Goal: Task Accomplishment & Management: Complete application form

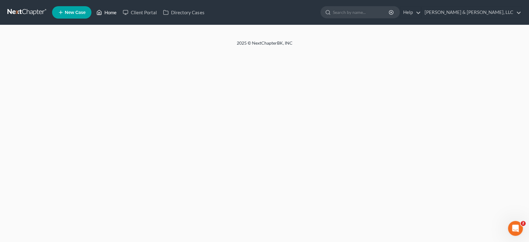
click at [115, 11] on link "Home" at bounding box center [106, 12] width 26 height 11
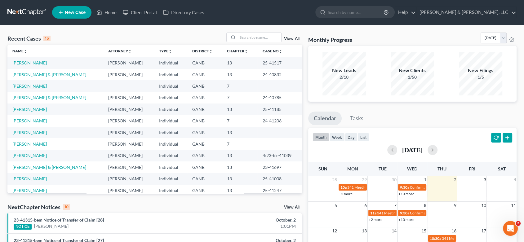
click at [33, 85] on link "[PERSON_NAME]" at bounding box center [29, 85] width 34 height 5
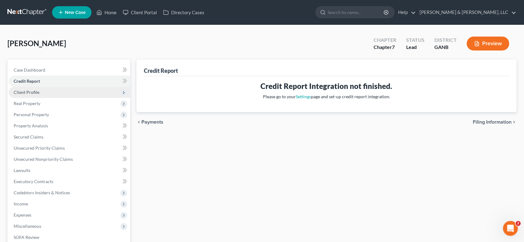
click at [31, 91] on span "Client Profile" at bounding box center [27, 92] width 26 height 5
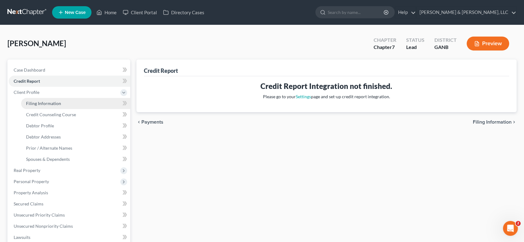
click at [44, 103] on span "Filing Information" at bounding box center [43, 103] width 35 height 5
select select "1"
select select "0"
select select "19"
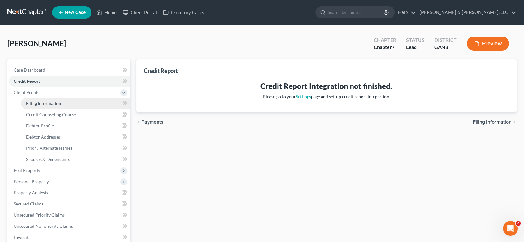
select select "10"
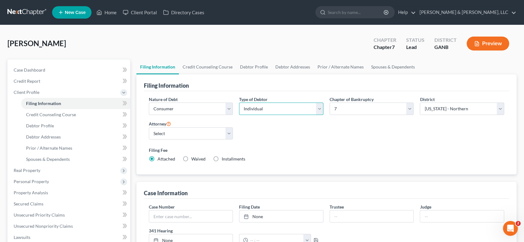
click at [316, 109] on select "Select Individual Joint" at bounding box center [281, 109] width 84 height 12
select select "1"
click at [239, 103] on select "Select Individual Joint" at bounding box center [281, 109] width 84 height 12
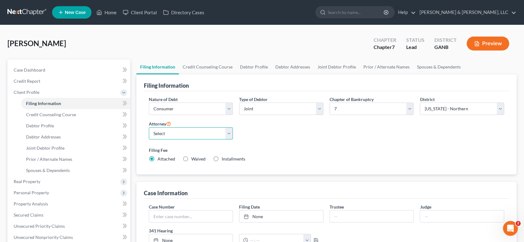
click at [229, 134] on select "Select [PERSON_NAME] - GANB [PERSON_NAME] - GANB" at bounding box center [191, 133] width 84 height 12
select select "0"
click at [149, 127] on select "Select [PERSON_NAME] - GANB [PERSON_NAME] - GANB" at bounding box center [191, 133] width 84 height 12
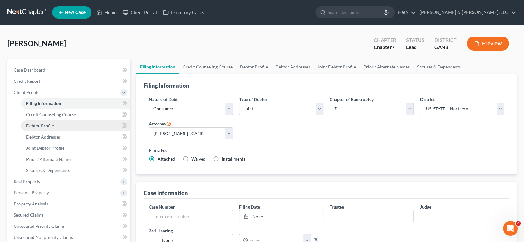
click at [40, 124] on span "Debtor Profile" at bounding box center [40, 125] width 28 height 5
select select "1"
select select "0"
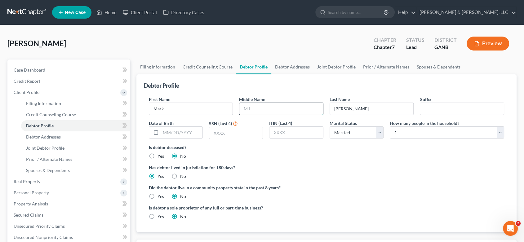
drag, startPoint x: 255, startPoint y: 109, endPoint x: 259, endPoint y: 106, distance: 5.3
click at [257, 108] on input "text" at bounding box center [281, 109] width 84 height 12
type input "[PERSON_NAME]"
click at [169, 133] on input "text" at bounding box center [182, 133] width 42 height 12
type input "[DATE]"
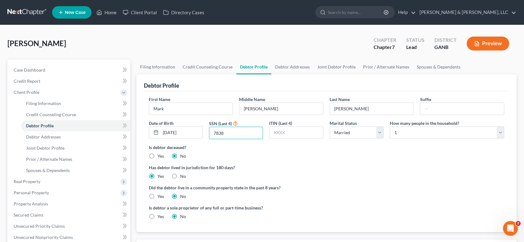
type input "7838"
click at [52, 133] on link "Debtor Addresses" at bounding box center [75, 136] width 109 height 11
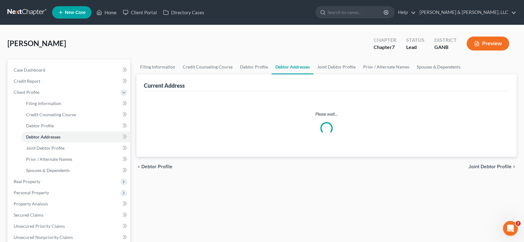
select select "0"
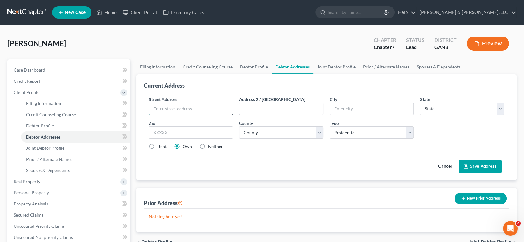
click at [166, 110] on input "text" at bounding box center [191, 109] width 84 height 12
type input "1"
type input "[STREET_ADDRESS][PERSON_NAME]"
type input "Chatsworth"
click at [500, 109] on select "State [US_STATE] AK AR AZ CA CO CT DE DC [GEOGRAPHIC_DATA] [GEOGRAPHIC_DATA] GU…" at bounding box center [462, 109] width 84 height 12
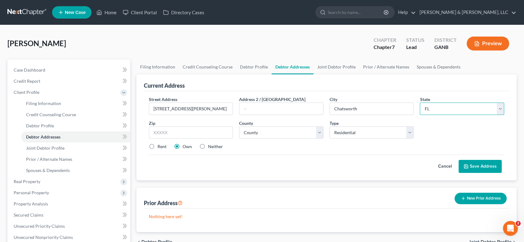
select select "10"
click at [420, 103] on select "State [US_STATE] AK AR AZ CA CO CT DE DC [GEOGRAPHIC_DATA] [GEOGRAPHIC_DATA] GU…" at bounding box center [462, 109] width 84 height 12
drag, startPoint x: 171, startPoint y: 134, endPoint x: 177, endPoint y: 130, distance: 7.1
click at [173, 133] on input "text" at bounding box center [191, 133] width 84 height 12
type input "30705"
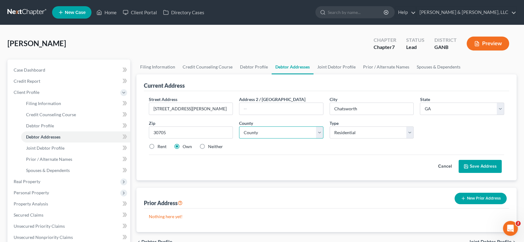
click at [301, 129] on select "County [GEOGRAPHIC_DATA] [GEOGRAPHIC_DATA] [GEOGRAPHIC_DATA] [GEOGRAPHIC_DATA] …" at bounding box center [281, 133] width 84 height 12
select select "104"
click at [239, 127] on select "County [GEOGRAPHIC_DATA] [GEOGRAPHIC_DATA] [GEOGRAPHIC_DATA] [GEOGRAPHIC_DATA] …" at bounding box center [281, 133] width 84 height 12
click at [158, 145] on label "Rent" at bounding box center [162, 147] width 9 height 6
click at [160, 145] on input "Rent" at bounding box center [162, 146] width 4 height 4
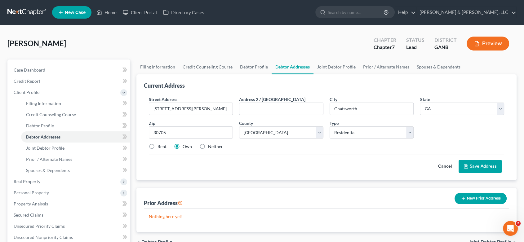
radio input "true"
click at [478, 163] on button "Save Address" at bounding box center [480, 166] width 43 height 13
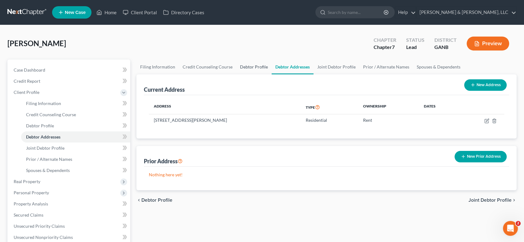
click at [244, 66] on link "Debtor Profile" at bounding box center [253, 67] width 35 height 15
select select "1"
select select "0"
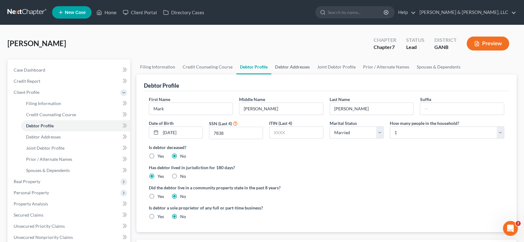
click at [303, 66] on link "Debtor Addresses" at bounding box center [292, 67] width 42 height 15
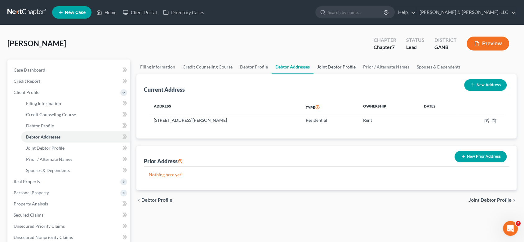
click at [337, 66] on link "Joint Debtor Profile" at bounding box center [336, 67] width 46 height 15
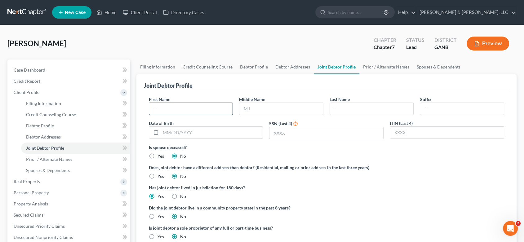
click at [166, 109] on input "text" at bounding box center [191, 109] width 84 height 12
type input "[PERSON_NAME]"
type input "Rahe"
type input "[PERSON_NAME]"
type input "[DATE]"
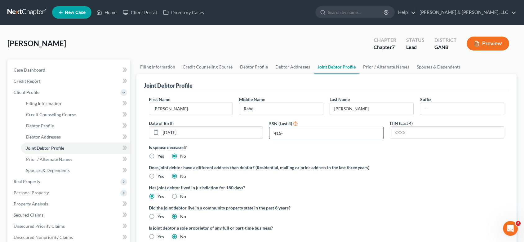
click at [295, 132] on input "415-" at bounding box center [326, 133] width 114 height 12
type input "4"
type input "2158"
click at [33, 183] on span "Real Property" at bounding box center [27, 181] width 27 height 5
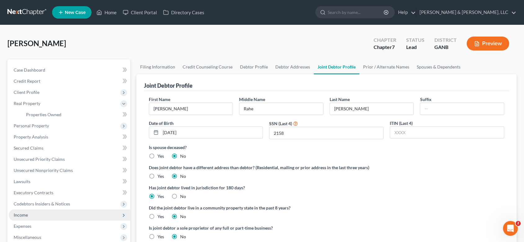
click at [15, 214] on span "Income" at bounding box center [21, 214] width 14 height 5
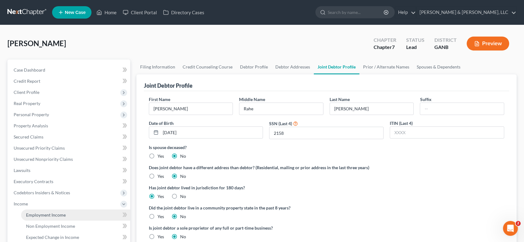
click at [40, 213] on span "Employment Income" at bounding box center [46, 214] width 40 height 5
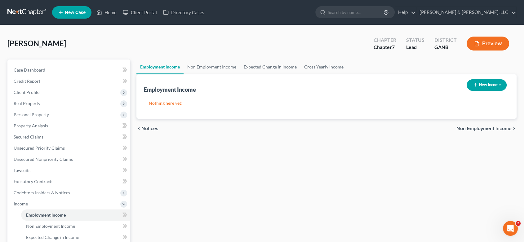
click at [487, 84] on button "New Income" at bounding box center [487, 84] width 40 height 11
select select "0"
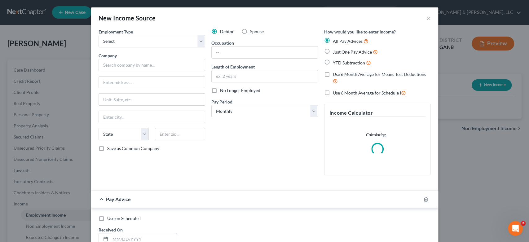
click at [125, 48] on div "Employment Type * Select Full or [DEMOGRAPHIC_DATA] Employment Self Employment …" at bounding box center [152, 105] width 113 height 152
click at [199, 40] on select "Select Full or [DEMOGRAPHIC_DATA] Employment Self Employment" at bounding box center [152, 41] width 107 height 12
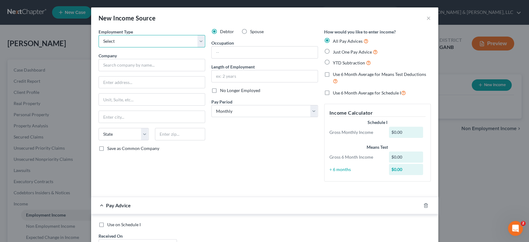
select select "0"
click at [99, 35] on select "Select Full or [DEMOGRAPHIC_DATA] Employment Self Employment" at bounding box center [152, 41] width 107 height 12
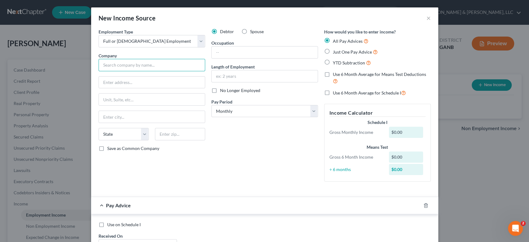
click at [112, 64] on input "text" at bounding box center [152, 65] width 107 height 12
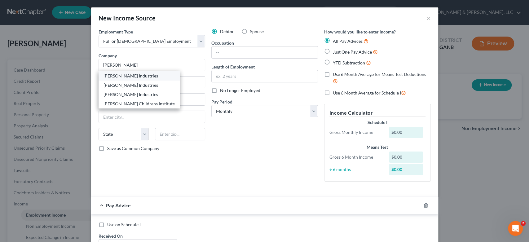
click at [114, 74] on div "[PERSON_NAME] Industries" at bounding box center [139, 76] width 71 height 6
type input "[PERSON_NAME] Industries"
type input "PO Box 2128"
type input "[PERSON_NAME]"
select select "10"
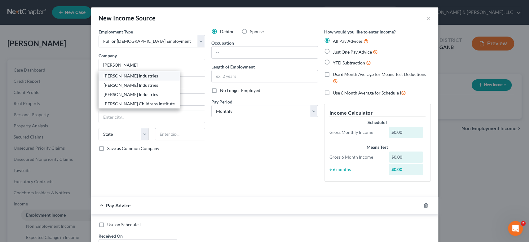
type input "30722"
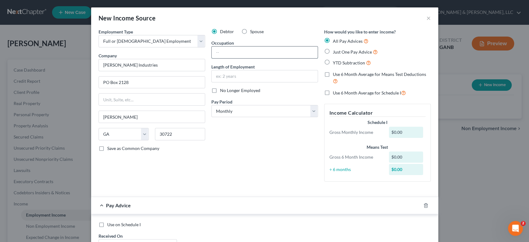
click at [244, 52] on input "text" at bounding box center [265, 53] width 106 height 12
type input "Technician"
type input "9 Years"
click at [308, 111] on select "Select Monthly Twice Monthly Every Other Week Weekly" at bounding box center [264, 111] width 107 height 12
select select "3"
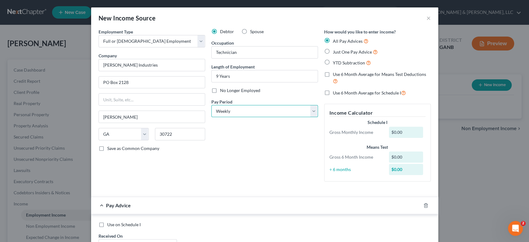
click at [211, 105] on select "Select Monthly Twice Monthly Every Other Week Weekly" at bounding box center [264, 111] width 107 height 12
click at [333, 48] on label "Just One Pay Advice" at bounding box center [355, 51] width 45 height 7
click at [336, 48] on input "Just One Pay Advice" at bounding box center [338, 50] width 4 height 4
radio input "true"
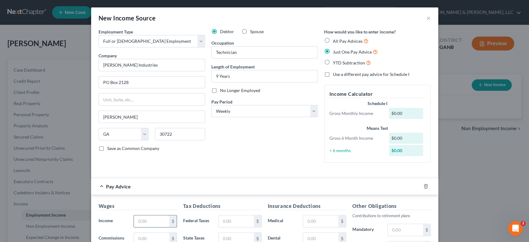
click at [146, 220] on input "text" at bounding box center [151, 222] width 35 height 12
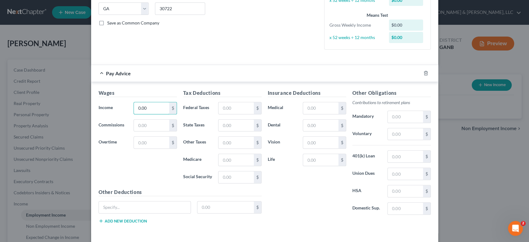
scroll to position [138, 0]
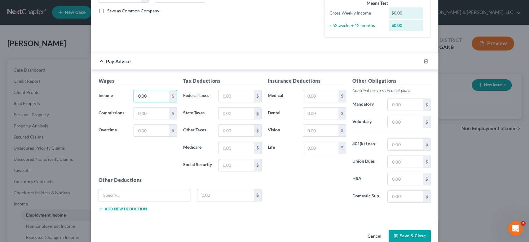
type input "0.00"
click at [397, 236] on button "Save & Close" at bounding box center [410, 236] width 42 height 13
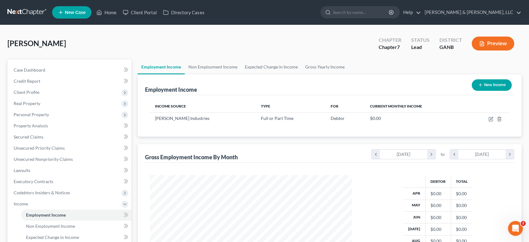
scroll to position [309976, 309872]
click at [487, 83] on button "New Income" at bounding box center [487, 84] width 40 height 11
select select "0"
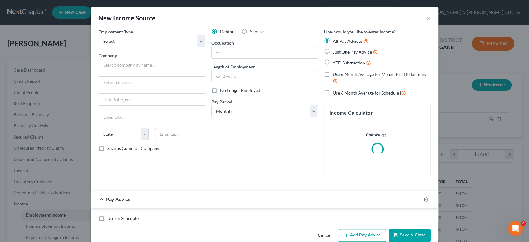
scroll to position [111, 217]
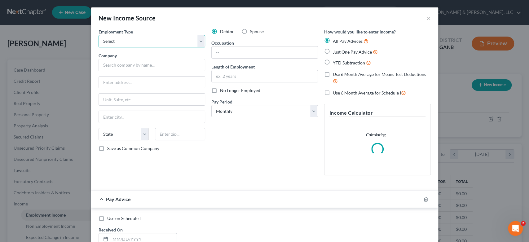
click at [196, 40] on select "Select Full or [DEMOGRAPHIC_DATA] Employment Self Employment" at bounding box center [152, 41] width 107 height 12
select select "0"
click at [99, 35] on select "Select Full or [DEMOGRAPHIC_DATA] Employment Self Employment" at bounding box center [152, 41] width 107 height 12
click at [250, 30] on label "Spouse" at bounding box center [257, 32] width 14 height 6
click at [253, 30] on input "Spouse" at bounding box center [255, 31] width 4 height 4
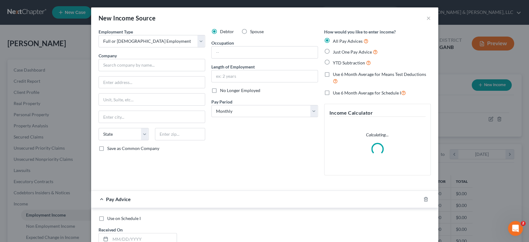
radio input "true"
drag, startPoint x: 128, startPoint y: 68, endPoint x: 175, endPoint y: 46, distance: 51.7
click at [128, 68] on input "text" at bounding box center [152, 65] width 107 height 12
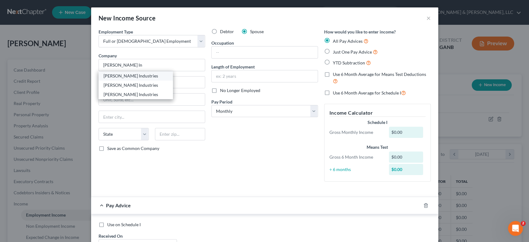
click at [141, 73] on div "[PERSON_NAME] Industries" at bounding box center [136, 76] width 64 height 6
type input "[PERSON_NAME] Industries"
type input "PO Box 2128"
type input "[PERSON_NAME]"
select select "10"
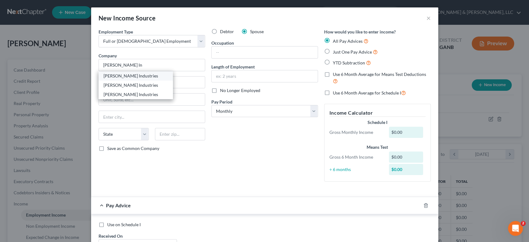
type input "30722"
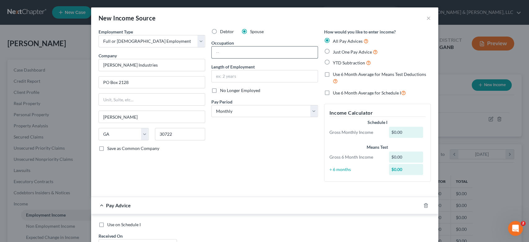
click at [221, 54] on input "text" at bounding box center [265, 53] width 106 height 12
type input "Operator"
click at [250, 75] on input "text" at bounding box center [265, 76] width 106 height 12
type input "20 + Years"
click at [333, 48] on label "Just One Pay Advice" at bounding box center [355, 51] width 45 height 7
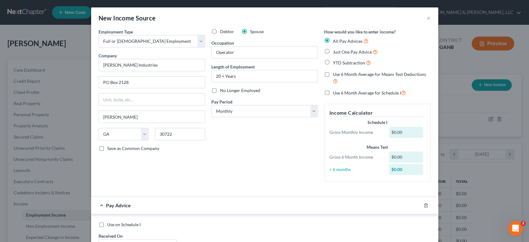
click at [336, 48] on input "Just One Pay Advice" at bounding box center [338, 50] width 4 height 4
radio input "true"
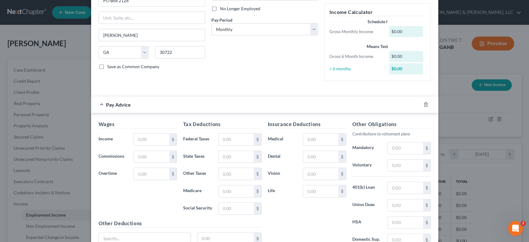
scroll to position [103, 0]
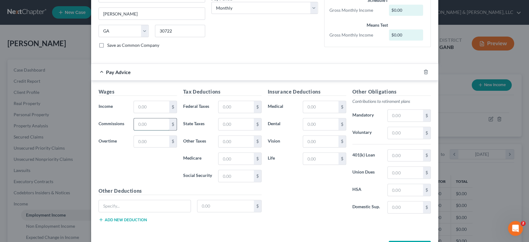
click at [158, 118] on input "text" at bounding box center [151, 124] width 35 height 12
drag, startPoint x: 149, startPoint y: 109, endPoint x: 151, endPoint y: 106, distance: 3.5
click at [149, 109] on input "text" at bounding box center [151, 107] width 35 height 12
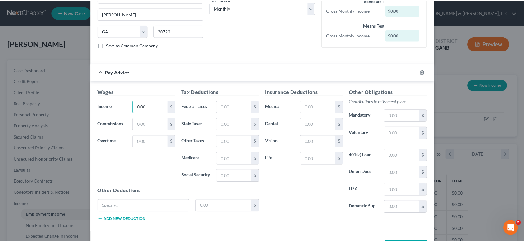
scroll to position [126, 0]
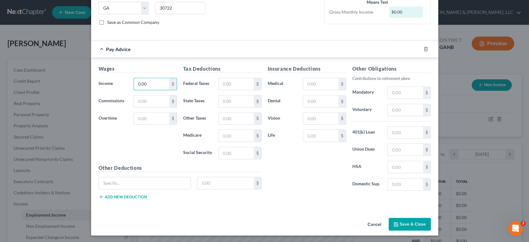
type input "0.00"
click at [403, 221] on button "Save & Close" at bounding box center [410, 224] width 42 height 13
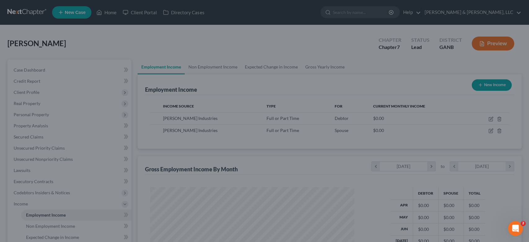
scroll to position [309976, 309872]
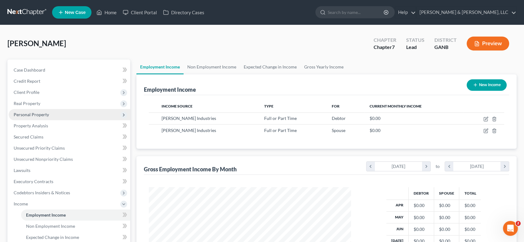
click at [41, 113] on span "Personal Property" at bounding box center [31, 114] width 35 height 5
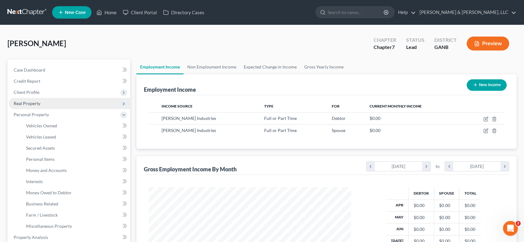
click at [32, 101] on span "Real Property" at bounding box center [27, 103] width 27 height 5
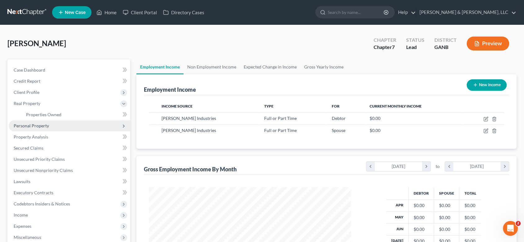
click at [43, 127] on span "Personal Property" at bounding box center [31, 125] width 35 height 5
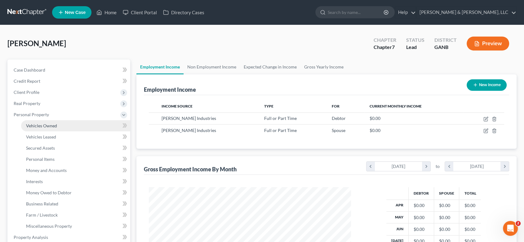
click at [47, 125] on span "Vehicles Owned" at bounding box center [41, 125] width 31 height 5
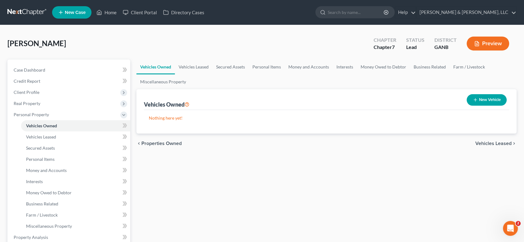
click at [485, 100] on button "New Vehicle" at bounding box center [487, 99] width 40 height 11
select select "0"
select select "2"
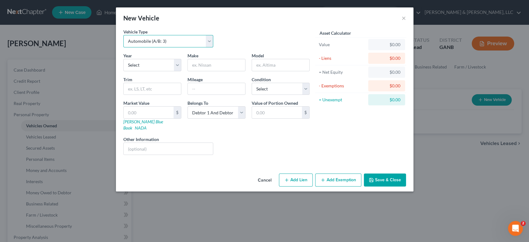
click at [209, 42] on select "Select Automobile (A/B: 3) Truck (A/B: 3) Trailer (A/B: 4) Watercraft (A/B: 4) …" at bounding box center [168, 41] width 90 height 12
select select "1"
click at [123, 35] on select "Select Automobile (A/B: 3) Truck (A/B: 3) Trailer (A/B: 4) Watercraft (A/B: 4) …" at bounding box center [168, 41] width 90 height 12
click at [176, 65] on select "Select 2026 2025 2024 2023 2022 2021 2020 2019 2018 2017 2016 2015 2014 2013 20…" at bounding box center [152, 65] width 58 height 12
select select "17"
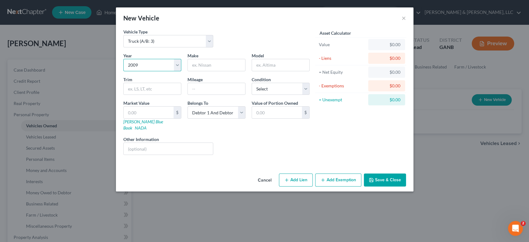
click at [123, 59] on select "Select 2026 2025 2024 2023 2022 2021 2020 2019 2018 2017 2016 2015 2014 2013 20…" at bounding box center [152, 65] width 58 height 12
click at [208, 64] on input "text" at bounding box center [216, 65] width 57 height 12
type input "Toyota"
type input "Tacoma"
click at [376, 174] on button "Save & Close" at bounding box center [385, 180] width 42 height 13
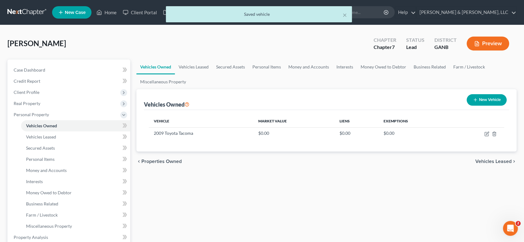
click at [487, 96] on button "New Vehicle" at bounding box center [487, 99] width 40 height 11
select select "0"
select select "2"
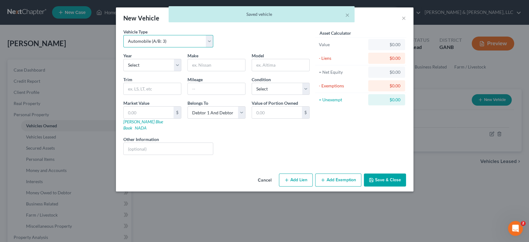
click at [209, 42] on select "Select Automobile (A/B: 3) Truck (A/B: 3) Trailer (A/B: 4) Watercraft (A/B: 4) …" at bounding box center [168, 41] width 90 height 12
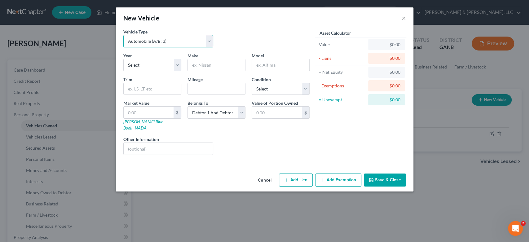
click at [123, 35] on select "Select Automobile (A/B: 3) Truck (A/B: 3) Trailer (A/B: 4) Watercraft (A/B: 4) …" at bounding box center [168, 41] width 90 height 12
click at [174, 64] on select "Select 2026 2025 2024 2023 2022 2021 2020 2019 2018 2017 2016 2015 2014 2013 20…" at bounding box center [152, 65] width 58 height 12
select select "16"
click at [123, 59] on select "Select 2026 2025 2024 2023 2022 2021 2020 2019 2018 2017 2016 2015 2014 2013 20…" at bounding box center [152, 65] width 58 height 12
click at [216, 69] on input "text" at bounding box center [216, 65] width 57 height 12
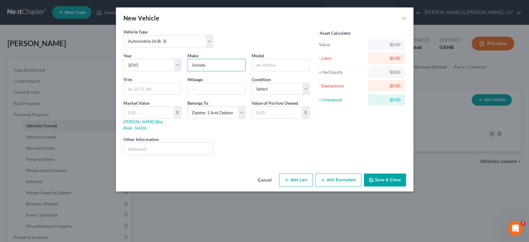
type input "Honda"
click at [277, 67] on input "Accor" at bounding box center [280, 65] width 57 height 12
type input "Accord"
click at [244, 109] on select "Select Debtor 1 Only Debtor 2 Only Debtor 1 And Debtor 2 Only At Least One Of T…" at bounding box center [217, 112] width 58 height 12
select select "0"
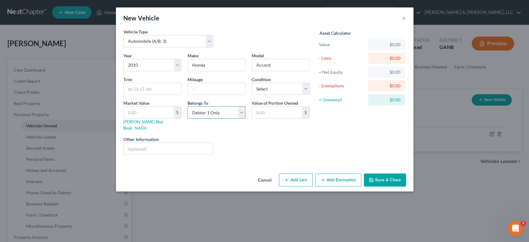
click at [188, 106] on select "Select Debtor 1 Only Debtor 2 Only Debtor 1 And Debtor 2 Only At Least One Of T…" at bounding box center [217, 112] width 58 height 12
click at [381, 174] on button "Save & Close" at bounding box center [385, 180] width 42 height 13
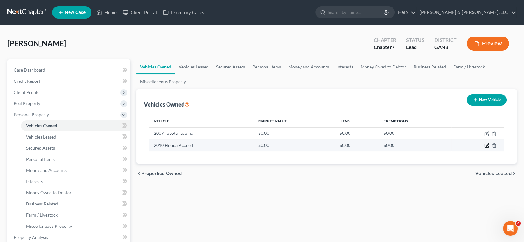
click at [488, 144] on icon "button" at bounding box center [486, 145] width 5 height 5
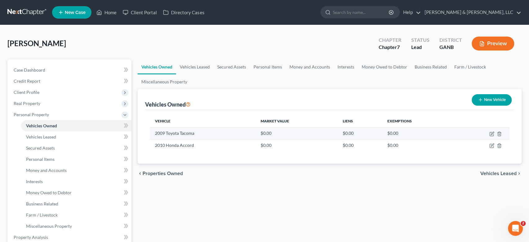
select select "0"
select select "16"
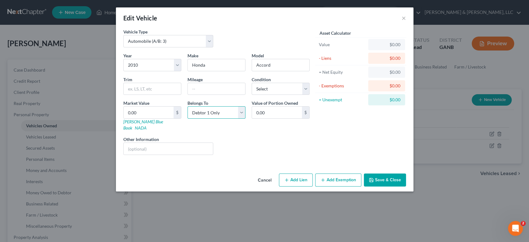
click at [241, 112] on select "Select Debtor 1 Only Debtor 2 Only Debtor 1 And Debtor 2 Only At Least One Of T…" at bounding box center [217, 112] width 58 height 12
select select "2"
click at [188, 106] on select "Select Debtor 1 Only Debtor 2 Only Debtor 1 And Debtor 2 Only At Least One Of T…" at bounding box center [217, 112] width 58 height 12
click at [382, 174] on button "Save & Close" at bounding box center [385, 180] width 42 height 13
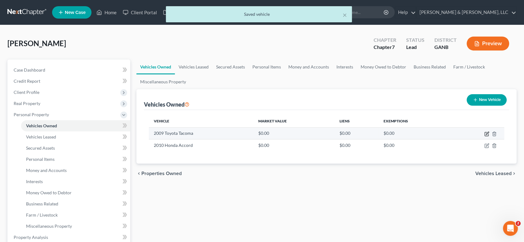
click at [486, 133] on icon "button" at bounding box center [487, 133] width 3 height 3
select select "1"
select select "17"
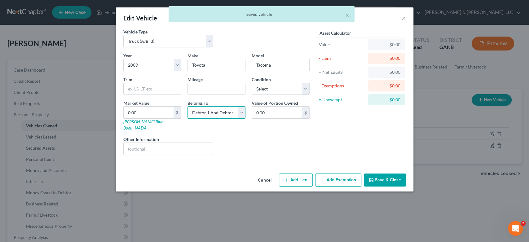
click at [244, 111] on select "Select Debtor 1 Only Debtor 2 Only Debtor 1 And Debtor 2 Only At Least One Of T…" at bounding box center [217, 112] width 58 height 12
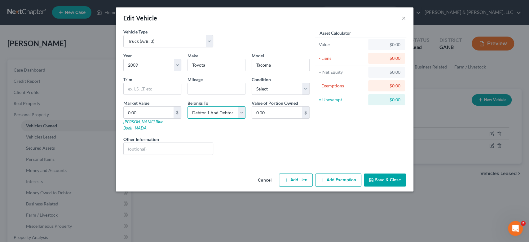
select select "0"
click at [188, 106] on select "Select Debtor 1 Only Debtor 2 Only Debtor 1 And Debtor 2 Only At Least One Of T…" at bounding box center [217, 112] width 58 height 12
click at [397, 174] on button "Save & Close" at bounding box center [385, 180] width 42 height 13
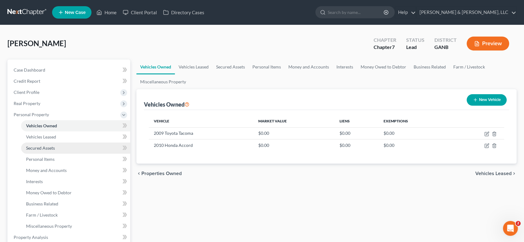
click at [50, 147] on span "Secured Assets" at bounding box center [40, 147] width 29 height 5
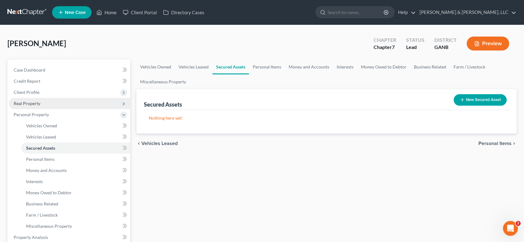
click at [37, 103] on span "Real Property" at bounding box center [27, 103] width 27 height 5
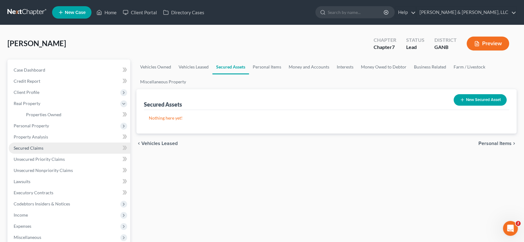
click at [32, 147] on span "Secured Claims" at bounding box center [29, 147] width 30 height 5
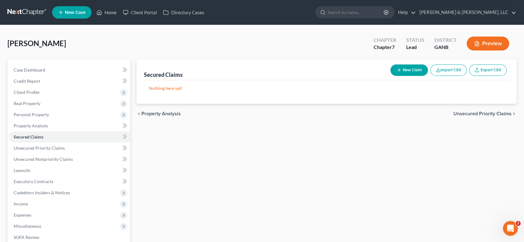
click at [409, 70] on button "New Claim" at bounding box center [409, 69] width 38 height 11
select select "0"
select select "2"
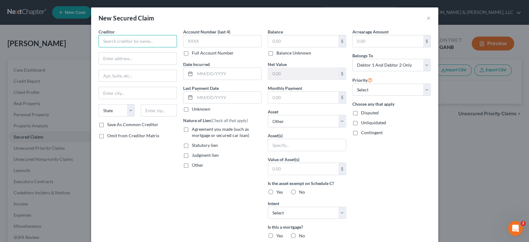
click at [138, 40] on input "text" at bounding box center [138, 41] width 78 height 12
click at [118, 45] on input "text" at bounding box center [138, 41] width 78 height 12
click at [427, 17] on button "×" at bounding box center [429, 17] width 4 height 7
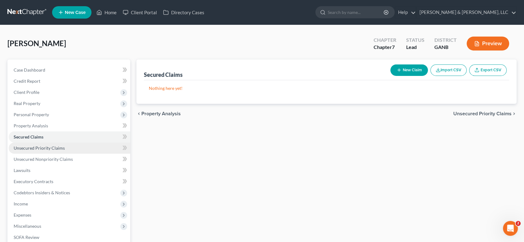
click at [41, 148] on span "Unsecured Priority Claims" at bounding box center [39, 147] width 51 height 5
click at [413, 70] on button "New Claim" at bounding box center [409, 69] width 38 height 11
select select "2"
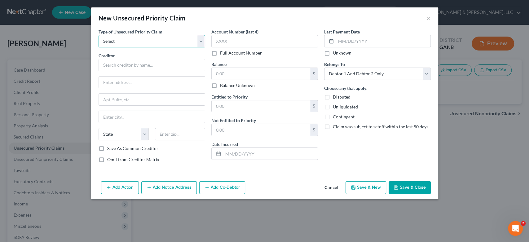
drag, startPoint x: 199, startPoint y: 41, endPoint x: 196, endPoint y: 42, distance: 3.2
click at [199, 41] on select "Select Taxes & Other Government Units Domestic Support Obligations Extensions o…" at bounding box center [152, 41] width 107 height 12
select select "0"
click at [99, 35] on select "Select Taxes & Other Government Units Domestic Support Obligations Extensions o…" at bounding box center [152, 41] width 107 height 12
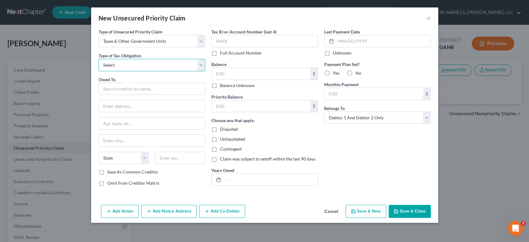
drag, startPoint x: 202, startPoint y: 65, endPoint x: 194, endPoint y: 66, distance: 7.5
click at [202, 65] on select "Select Federal City State Franchise Tax Board Other" at bounding box center [152, 65] width 107 height 12
select select "0"
click at [99, 59] on select "Select Federal City State Franchise Tax Board Other" at bounding box center [152, 65] width 107 height 12
click at [124, 89] on input "text" at bounding box center [152, 89] width 107 height 12
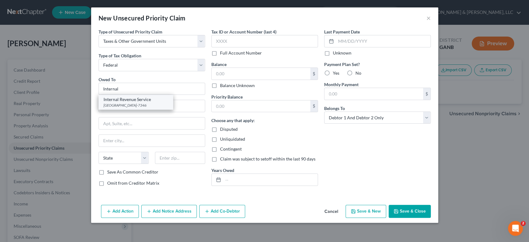
click at [137, 102] on div "Internal Revenue Service" at bounding box center [136, 99] width 64 height 6
type input "Internal Revenue Service"
type input "PO Box 7346"
type input "[GEOGRAPHIC_DATA]"
select select "39"
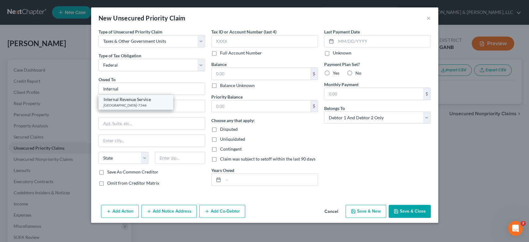
type input "19101-7346"
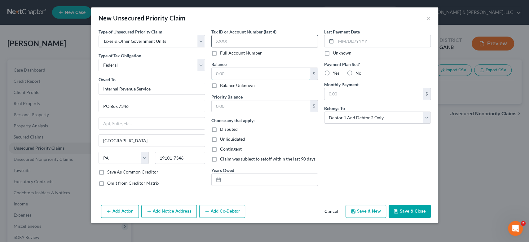
drag, startPoint x: 234, startPoint y: 76, endPoint x: 306, endPoint y: 37, distance: 82.0
click at [245, 71] on input "text" at bounding box center [261, 74] width 99 height 12
type input "0.00"
click at [370, 210] on button "Save & New" at bounding box center [366, 211] width 41 height 13
type input "0.00"
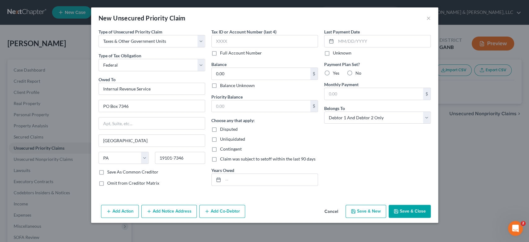
select select "2"
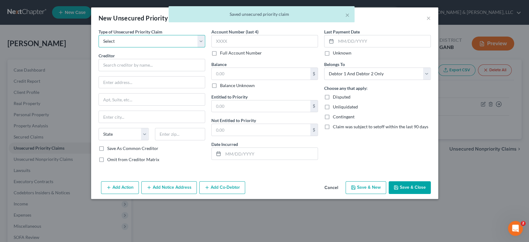
click at [203, 42] on select "Select Taxes & Other Government Units Domestic Support Obligations Extensions o…" at bounding box center [152, 41] width 107 height 12
select select "0"
click at [99, 35] on select "Select Taxes & Other Government Units Domestic Support Obligations Extensions o…" at bounding box center [152, 41] width 107 height 12
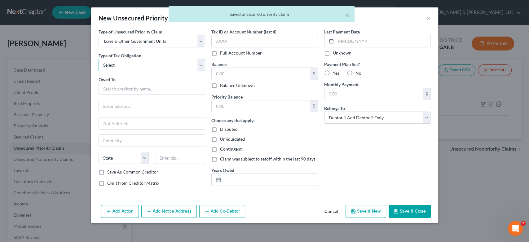
click at [200, 67] on select "Select Federal City State Franchise Tax Board Other" at bounding box center [152, 65] width 107 height 12
select select "2"
click at [99, 59] on select "Select Federal City State Franchise Tax Board Other" at bounding box center [152, 65] width 107 height 12
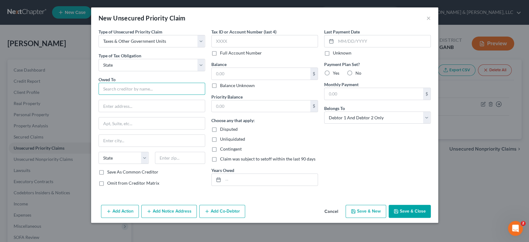
drag, startPoint x: 121, startPoint y: 87, endPoint x: 125, endPoint y: 85, distance: 4.2
click at [122, 88] on input "text" at bounding box center [152, 89] width 107 height 12
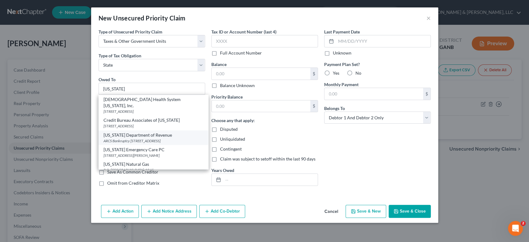
click at [142, 138] on div "ARCS Bankruptcy [STREET_ADDRESS]" at bounding box center [154, 140] width 100 height 5
type input "[US_STATE] Department of Revenue"
type input "ARCS Bankruptcy"
type input "[STREET_ADDRESS]"
type input "[GEOGRAPHIC_DATA]"
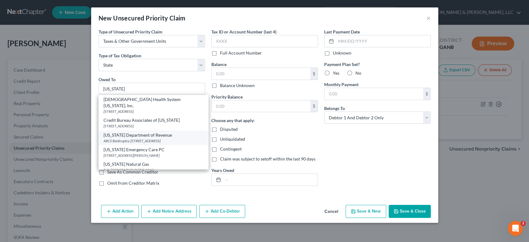
select select "10"
type input "30345-3202"
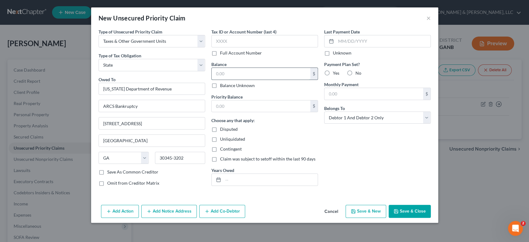
drag, startPoint x: 226, startPoint y: 76, endPoint x: 230, endPoint y: 74, distance: 4.9
click at [226, 76] on input "text" at bounding box center [261, 74] width 99 height 12
type input "0.00"
click at [368, 212] on button "Save & New" at bounding box center [366, 211] width 41 height 13
select select "2"
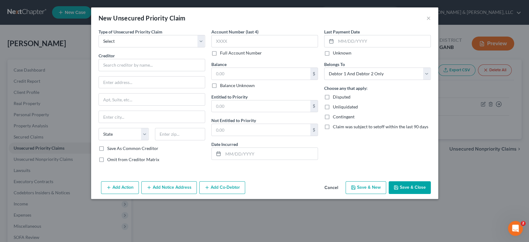
type input "0.00"
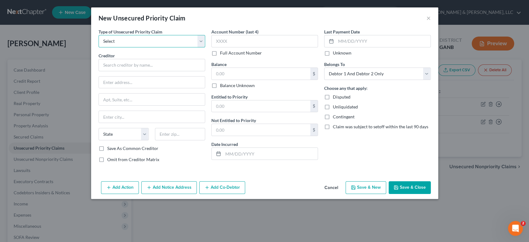
click at [201, 41] on select "Select Taxes & Other Government Units Domestic Support Obligations Extensions o…" at bounding box center [152, 41] width 107 height 12
select select "0"
click at [99, 35] on select "Select Taxes & Other Government Units Domestic Support Obligations Extensions o…" at bounding box center [152, 41] width 107 height 12
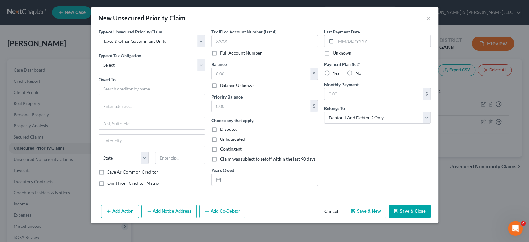
click at [200, 66] on select "Select Federal City State Franchise Tax Board Other" at bounding box center [152, 65] width 107 height 12
select select "0"
click at [99, 59] on select "Select Federal City State Franchise Tax Board Other" at bounding box center [152, 65] width 107 height 12
drag, startPoint x: 123, startPoint y: 89, endPoint x: 124, endPoint y: 84, distance: 5.6
click at [124, 87] on input "text" at bounding box center [152, 89] width 107 height 12
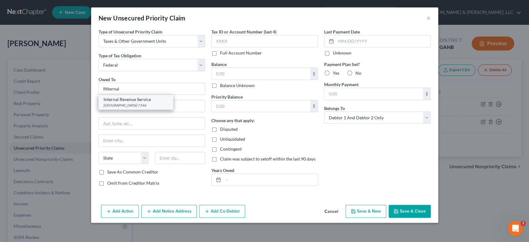
click at [148, 109] on div "Internal Revenue Service [GEOGRAPHIC_DATA]-7346" at bounding box center [136, 102] width 74 height 15
type input "Internal Revenue Service"
type input "PO Box 7346"
type input "[GEOGRAPHIC_DATA]"
select select "39"
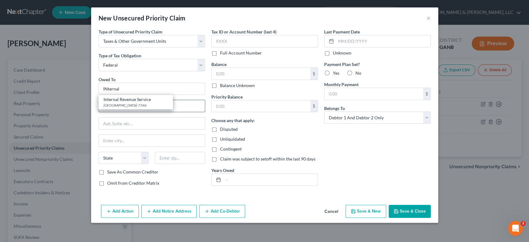
type input "19101-7346"
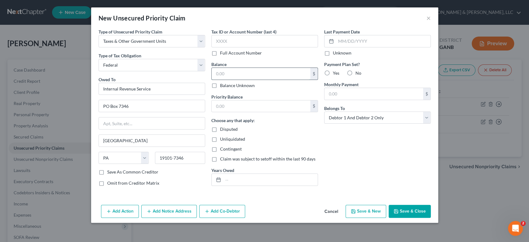
click at [240, 68] on input "text" at bounding box center [261, 74] width 99 height 12
type input "0.00"
drag, startPoint x: 230, startPoint y: 110, endPoint x: 232, endPoint y: 105, distance: 4.8
click at [231, 107] on input "text" at bounding box center [261, 106] width 99 height 12
type input "0.00"
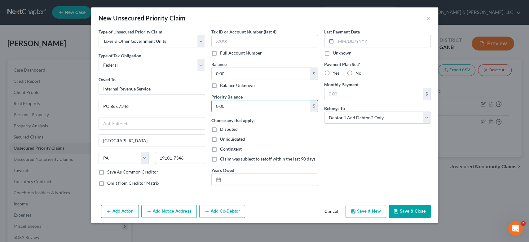
click at [367, 211] on button "Save & New" at bounding box center [366, 211] width 41 height 13
select select "2"
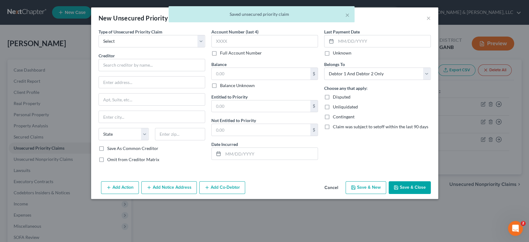
type input "0"
type input "0.00"
click at [346, 16] on button "×" at bounding box center [347, 14] width 4 height 7
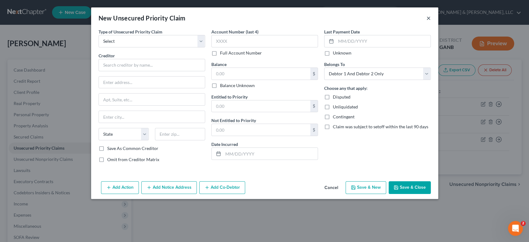
click at [427, 19] on button "×" at bounding box center [429, 17] width 4 height 7
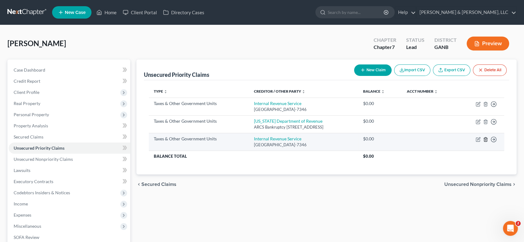
click at [484, 138] on icon "button" at bounding box center [485, 139] width 3 height 4
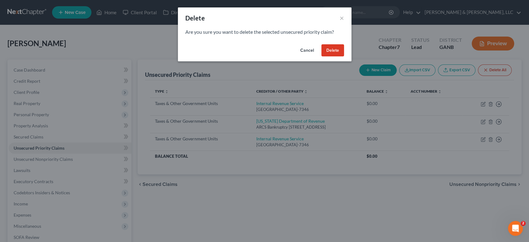
click at [329, 51] on button "Delete" at bounding box center [333, 50] width 23 height 12
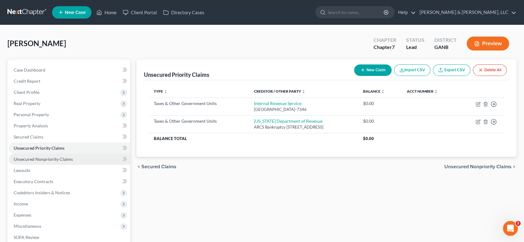
click at [41, 158] on span "Unsecured Nonpriority Claims" at bounding box center [43, 159] width 59 height 5
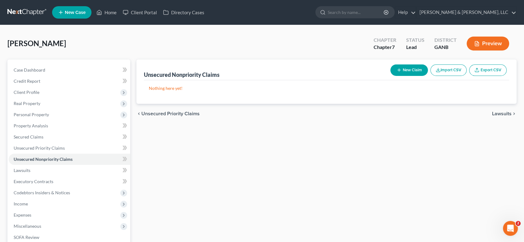
click at [406, 69] on button "New Claim" at bounding box center [409, 69] width 38 height 11
select select "2"
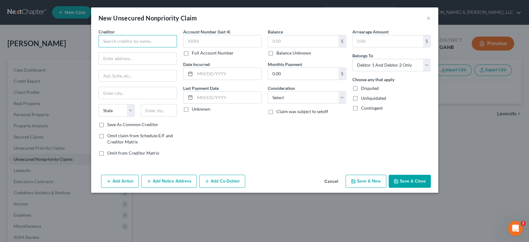
click at [139, 45] on input "text" at bounding box center [138, 41] width 78 height 12
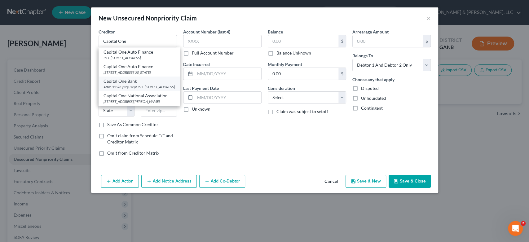
click at [120, 84] on div "Capital One Bank" at bounding box center [139, 81] width 71 height 6
type input "Capital One Bank"
type input "Attn: Bankruptcy Dept"
type input "P.O. Box 30285"
type input "[GEOGRAPHIC_DATA]"
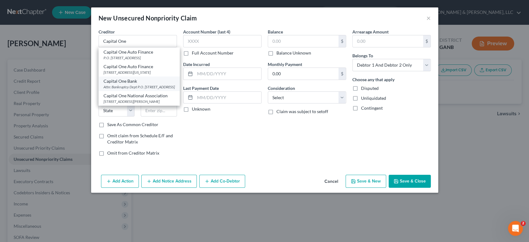
select select "46"
type input "84130-0285"
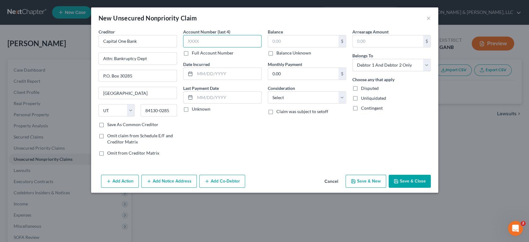
drag, startPoint x: 225, startPoint y: 42, endPoint x: 253, endPoint y: 49, distance: 29.3
click at [228, 39] on input "text" at bounding box center [222, 41] width 78 height 12
drag, startPoint x: 287, startPoint y: 39, endPoint x: 295, endPoint y: 41, distance: 8.1
click at [288, 39] on input "text" at bounding box center [303, 41] width 70 height 12
type input "216.00"
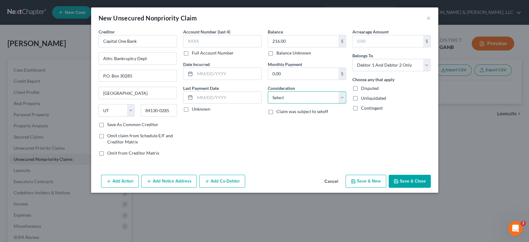
click at [341, 97] on select "Select Cable / Satellite Services Collection Agency Credit Card Debt Debt Couns…" at bounding box center [307, 97] width 78 height 12
select select "2"
click at [268, 91] on select "Select Cable / Satellite Services Collection Agency Credit Card Debt Debt Couns…" at bounding box center [307, 97] width 78 height 12
click at [426, 63] on select "Select Debtor 1 Only Debtor 2 Only Debtor 1 And Debtor 2 Only At Least One Of T…" at bounding box center [392, 65] width 78 height 12
select select "0"
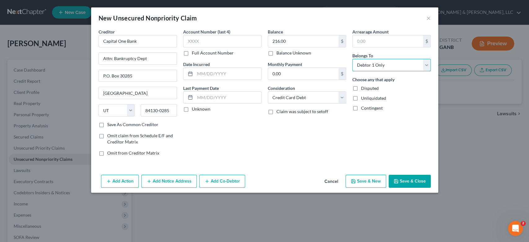
click at [353, 59] on select "Select Debtor 1 Only Debtor 2 Only Debtor 1 And Debtor 2 Only At Least One Of T…" at bounding box center [392, 65] width 78 height 12
click at [370, 181] on button "Save & New" at bounding box center [366, 181] width 41 height 13
select select "2"
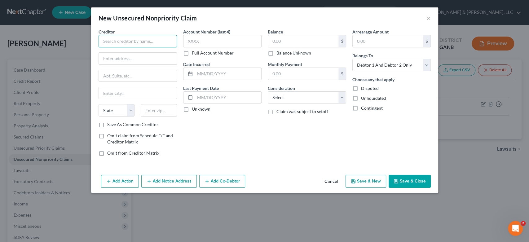
click at [136, 37] on input "text" at bounding box center [138, 41] width 78 height 12
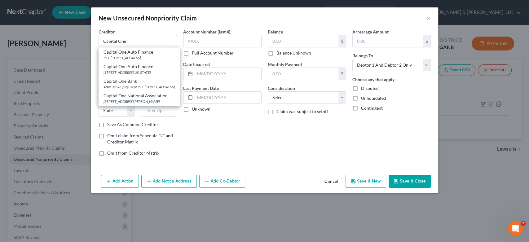
click at [126, 90] on div "Attn: Bankruptcy Dept P.O. [STREET_ADDRESS]" at bounding box center [139, 86] width 71 height 5
type input "Capital One Bank"
type input "Attn: Bankruptcy Dept"
type input "P.O. Box 30285"
type input "[GEOGRAPHIC_DATA]"
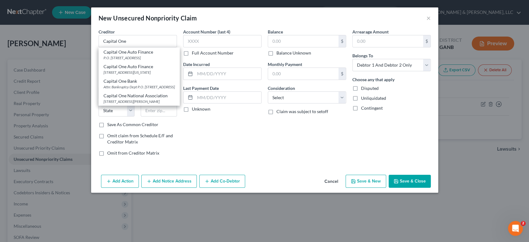
select select "46"
type input "84130-0285"
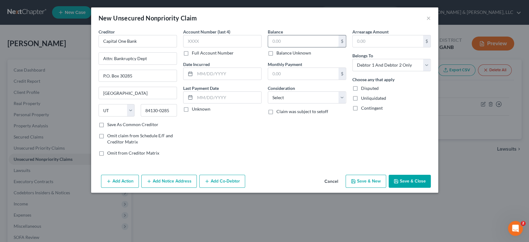
click at [289, 41] on input "text" at bounding box center [303, 41] width 70 height 12
type input "13,051.00"
click at [427, 64] on select "Select Debtor 1 Only Debtor 2 Only Debtor 1 And Debtor 2 Only At Least One Of T…" at bounding box center [392, 65] width 78 height 12
select select "0"
click at [353, 59] on select "Select Debtor 1 Only Debtor 2 Only Debtor 1 And Debtor 2 Only At Least One Of T…" at bounding box center [392, 65] width 78 height 12
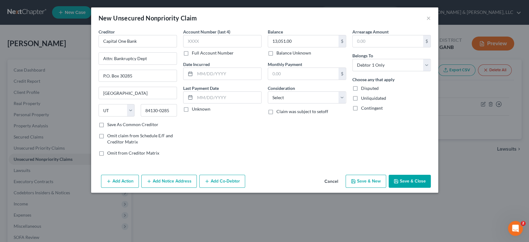
click at [375, 183] on button "Save & New" at bounding box center [366, 181] width 41 height 13
select select "2"
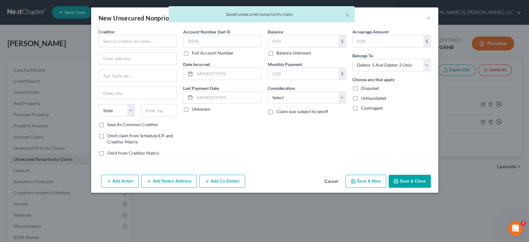
type input "0.00"
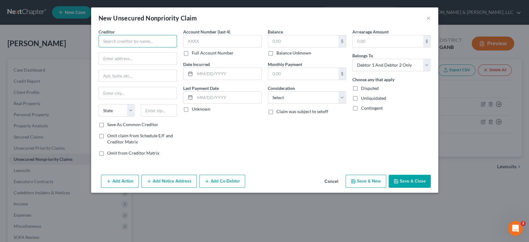
click at [129, 43] on input "text" at bounding box center [138, 41] width 78 height 12
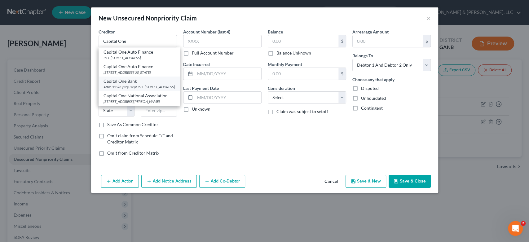
click at [131, 90] on div "Attn: Bankruptcy Dept P.O. [STREET_ADDRESS]" at bounding box center [139, 86] width 71 height 5
type input "Capital One Bank"
type input "Attn: Bankruptcy Dept"
type input "P.O. Box 30285"
type input "[GEOGRAPHIC_DATA]"
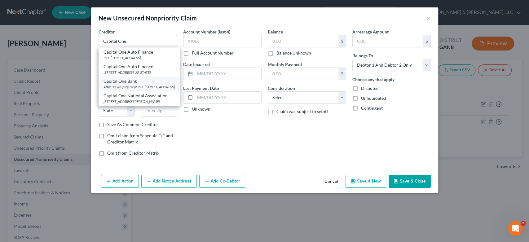
select select "46"
type input "84130-0285"
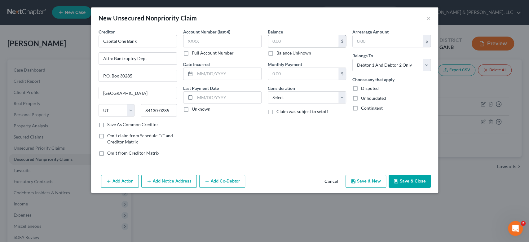
click at [294, 43] on input "text" at bounding box center [303, 41] width 70 height 12
type input "0.00"
click at [340, 99] on select "Select Cable / Satellite Services Collection Agency Credit Card Debt Debt Couns…" at bounding box center [307, 97] width 78 height 12
select select "2"
click at [268, 91] on select "Select Cable / Satellite Services Collection Agency Credit Card Debt Debt Couns…" at bounding box center [307, 97] width 78 height 12
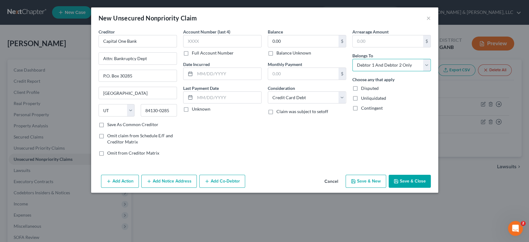
click at [426, 64] on select "Select Debtor 1 Only Debtor 2 Only Debtor 1 And Debtor 2 Only At Least One Of T…" at bounding box center [392, 65] width 78 height 12
select select "0"
click at [353, 59] on select "Select Debtor 1 Only Debtor 2 Only Debtor 1 And Debtor 2 Only At Least One Of T…" at bounding box center [392, 65] width 78 height 12
click at [371, 181] on button "Save & New" at bounding box center [366, 181] width 41 height 13
select select "2"
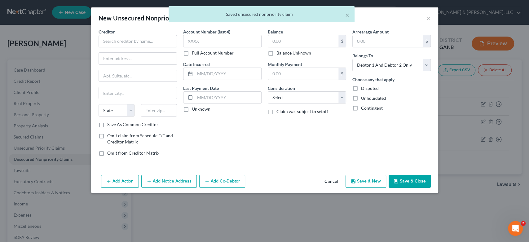
type input "0.00"
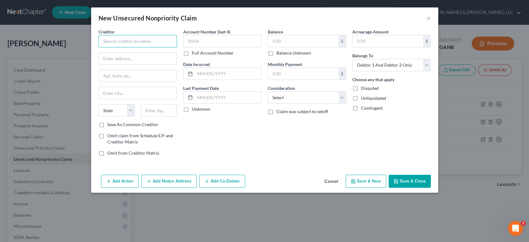
click at [111, 41] on input "text" at bounding box center [138, 41] width 78 height 12
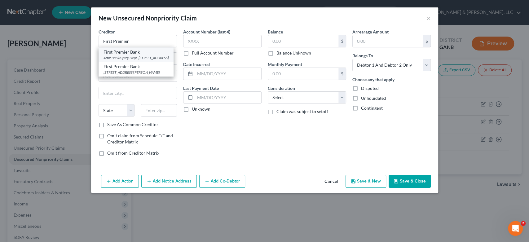
click at [122, 60] on div "Attn: Bankruptcy Dept. [STREET_ADDRESS]" at bounding box center [136, 57] width 65 height 5
type input "First Premier Bank"
type input "Attn: Bankruptcy Dept."
type input "PO Box 5524"
type input "[GEOGRAPHIC_DATA]"
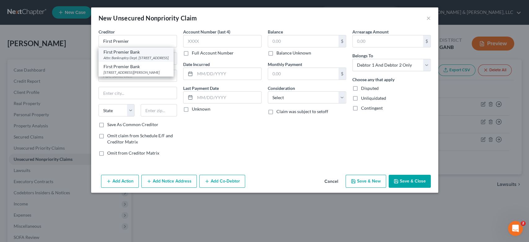
select select "43"
type input "57117-5524"
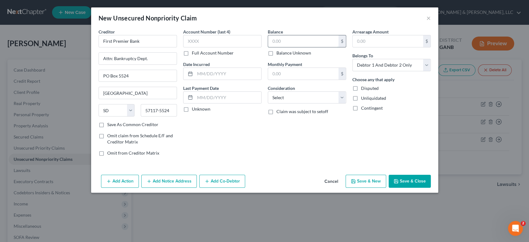
click at [288, 40] on input "text" at bounding box center [303, 41] width 70 height 12
type input "495.00"
click at [341, 98] on select "Select Cable / Satellite Services Collection Agency Credit Card Debt Debt Couns…" at bounding box center [307, 97] width 78 height 12
select select "2"
click at [268, 91] on select "Select Cable / Satellite Services Collection Agency Credit Card Debt Debt Couns…" at bounding box center [307, 97] width 78 height 12
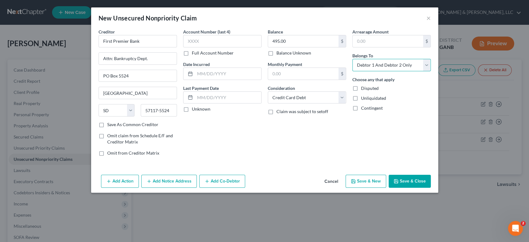
click at [427, 64] on select "Select Debtor 1 Only Debtor 2 Only Debtor 1 And Debtor 2 Only At Least One Of T…" at bounding box center [392, 65] width 78 height 12
select select "0"
click at [353, 59] on select "Select Debtor 1 Only Debtor 2 Only Debtor 1 And Debtor 2 Only At Least One Of T…" at bounding box center [392, 65] width 78 height 12
click at [371, 181] on button "Save & New" at bounding box center [366, 181] width 41 height 13
select select "2"
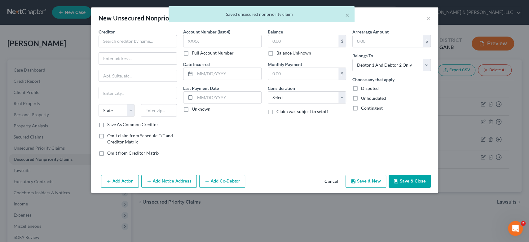
type input "0.00"
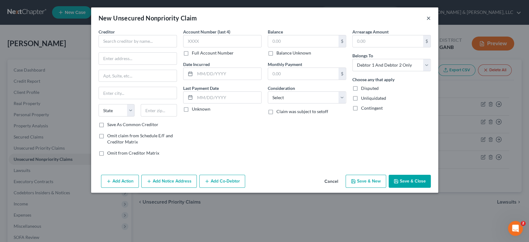
click at [428, 18] on button "×" at bounding box center [429, 17] width 4 height 7
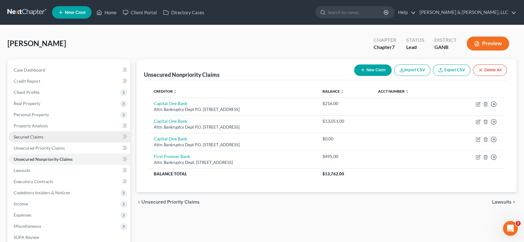
click at [30, 136] on span "Secured Claims" at bounding box center [29, 136] width 30 height 5
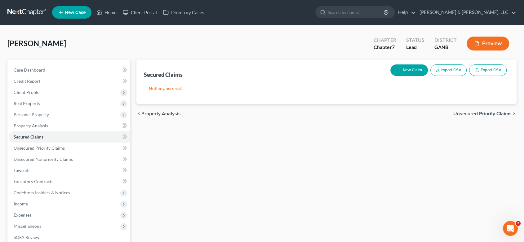
click at [407, 70] on button "New Claim" at bounding box center [409, 69] width 38 height 11
select select "0"
select select "2"
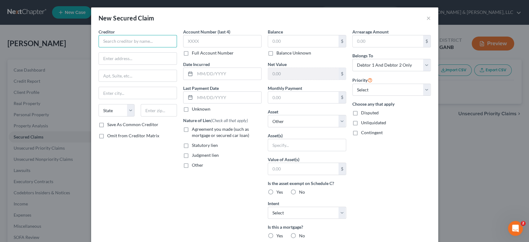
click at [127, 47] on input "text" at bounding box center [138, 41] width 78 height 12
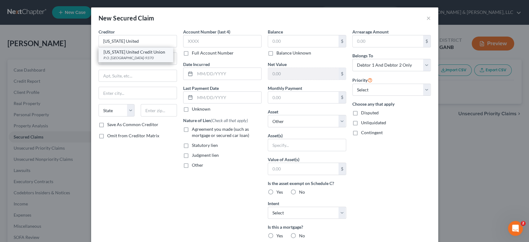
click at [133, 54] on div "[US_STATE] United Credit Union" at bounding box center [136, 52] width 64 height 6
type input "[US_STATE] United Credit Union"
type input "P.O. Box 100070"
type input "Duluth"
select select "10"
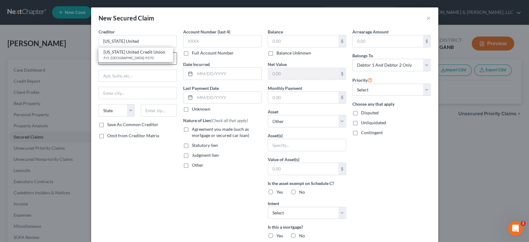
type input "30096-9370"
click at [297, 40] on input "text" at bounding box center [303, 41] width 70 height 12
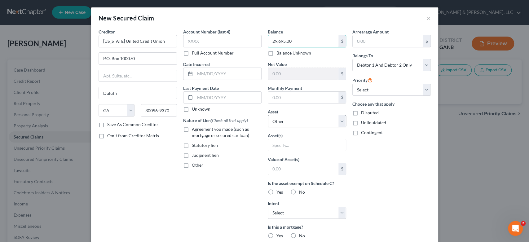
type input "29,695.00"
click at [338, 123] on select "Select Other Multiple Assets 2009 Toyota Tacoma - $0.0 2010 Honda Accord - $0.0" at bounding box center [307, 121] width 78 height 12
click at [268, 115] on select "Select Other Multiple Assets 2009 Toyota Tacoma - $0.0 2010 Honda Accord - $0.0" at bounding box center [307, 121] width 78 height 12
drag, startPoint x: 288, startPoint y: 144, endPoint x: 299, endPoint y: 139, distance: 12.6
click at [289, 144] on input "text" at bounding box center [307, 145] width 78 height 12
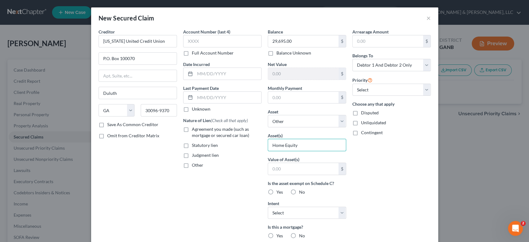
type input "Home Equity"
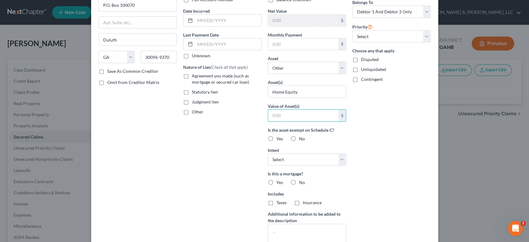
scroll to position [69, 0]
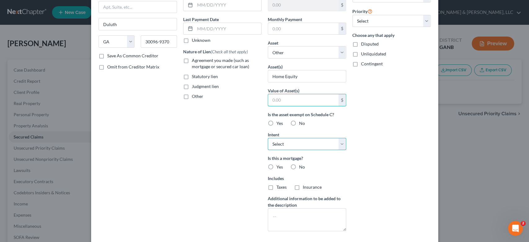
click at [338, 144] on select "Select Surrender Redeem Reaffirm Avoid Other" at bounding box center [307, 144] width 78 height 12
select select "2"
click at [268, 138] on select "Select Surrender Redeem Reaffirm Avoid Other" at bounding box center [307, 144] width 78 height 12
click at [277, 166] on label "Yes" at bounding box center [280, 167] width 7 height 6
click at [279, 166] on input "Yes" at bounding box center [281, 166] width 4 height 4
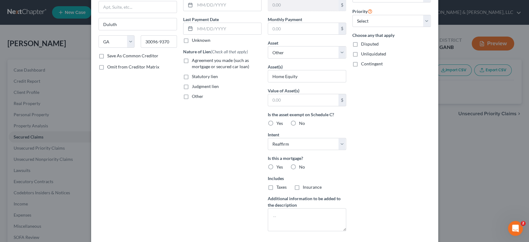
radio input "true"
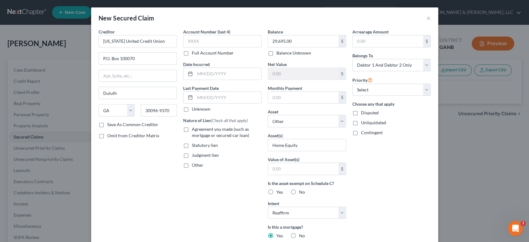
scroll to position [0, 0]
click at [424, 90] on select "Select 1st 2nd 3rd 4th 5th 6th 7th 8th 9th 10th 11th 12th 13th 14th 15th 16th 1…" at bounding box center [392, 90] width 78 height 12
select select "0"
click at [353, 84] on select "Select 1st 2nd 3rd 4th 5th 6th 7th 8th 9th 10th 11th 12th 13th 14th 15th 16th 1…" at bounding box center [392, 90] width 78 height 12
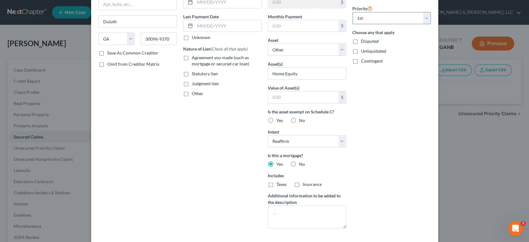
scroll to position [101, 0]
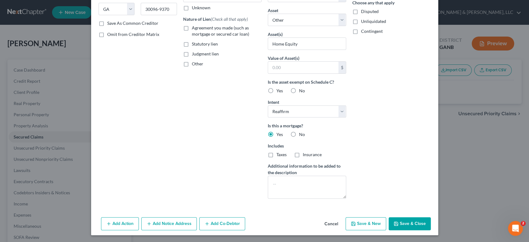
click at [369, 223] on button "Save & New" at bounding box center [366, 223] width 41 height 13
select select "0"
select select "2"
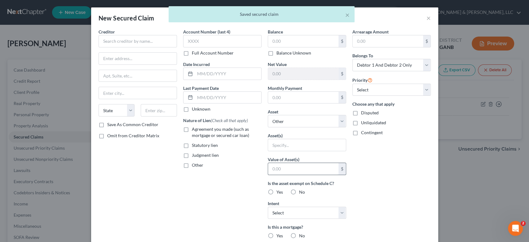
scroll to position [0, 0]
click at [121, 41] on input "text" at bounding box center [138, 41] width 78 height 12
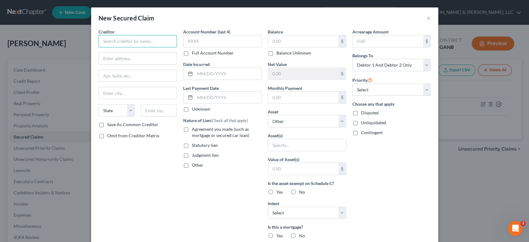
click at [122, 39] on input "text" at bounding box center [138, 41] width 78 height 12
click at [119, 43] on input "text" at bounding box center [138, 41] width 78 height 12
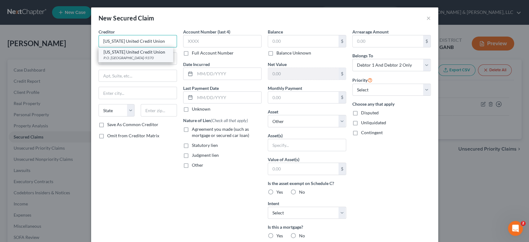
type input "[US_STATE] United Credit Union"
click at [125, 58] on div "P.O. [GEOGRAPHIC_DATA]-9370" at bounding box center [136, 57] width 64 height 5
type input "P.O. Box 100070"
type input "Duluth"
select select "10"
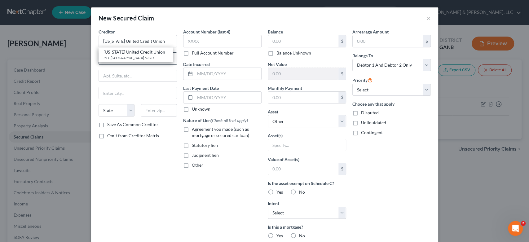
type input "30096-9370"
click at [296, 43] on input "text" at bounding box center [303, 41] width 70 height 12
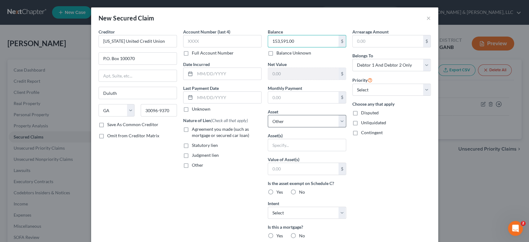
type input "153,591.00"
click at [339, 123] on select "Select Other Multiple Assets 2009 Toyota Tacoma - $0.0 2010 Honda Accord - $0.0" at bounding box center [307, 121] width 78 height 12
click at [268, 115] on select "Select Other Multiple Assets 2009 Toyota Tacoma - $0.0 2010 Honda Accord - $0.0" at bounding box center [307, 121] width 78 height 12
click at [422, 89] on select "Select 1st 2nd 3rd 4th 5th 6th 7th 8th 9th 10th 11th 12th 13th 14th 15th 16th 1…" at bounding box center [392, 90] width 78 height 12
select select "0"
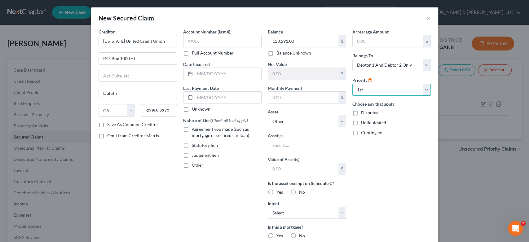
click at [353, 84] on select "Select 1st 2nd 3rd 4th 5th 6th 7th 8th 9th 10th 11th 12th 13th 14th 15th 16th 1…" at bounding box center [392, 90] width 78 height 12
click at [282, 145] on input "text" at bounding box center [307, 145] width 78 height 12
type input "Mortgage"
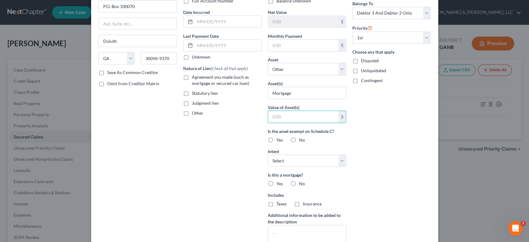
scroll to position [69, 0]
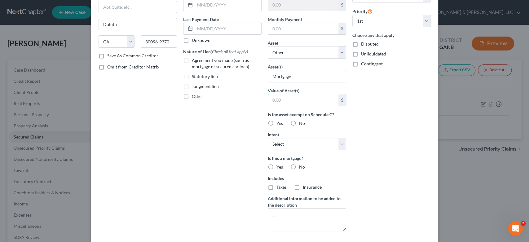
click at [277, 164] on label "Yes" at bounding box center [280, 167] width 7 height 6
click at [279, 164] on input "Yes" at bounding box center [281, 166] width 4 height 4
radio input "true"
click at [299, 167] on label "No" at bounding box center [302, 167] width 6 height 6
click at [302, 167] on input "No" at bounding box center [304, 166] width 4 height 4
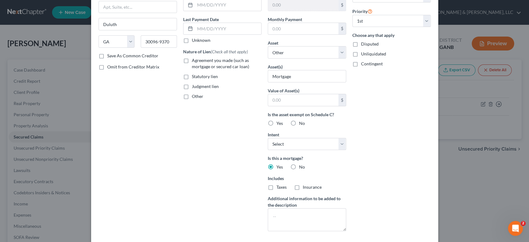
radio input "true"
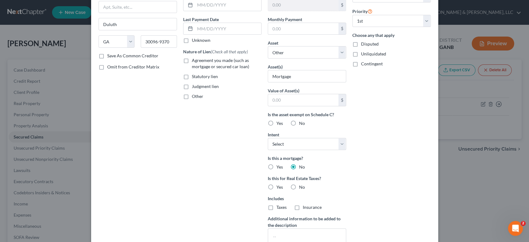
click at [277, 165] on label "Yes" at bounding box center [280, 167] width 7 height 6
click at [279, 165] on input "Yes" at bounding box center [281, 166] width 4 height 4
radio input "true"
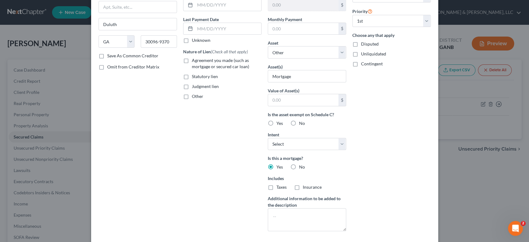
click at [277, 185] on label "Taxes" at bounding box center [282, 187] width 10 height 6
click at [279, 185] on input "Taxes" at bounding box center [281, 186] width 4 height 4
checkbox input "true"
click at [303, 186] on label "Insurance" at bounding box center [312, 187] width 19 height 6
click at [305, 186] on input "Insurance" at bounding box center [307, 186] width 4 height 4
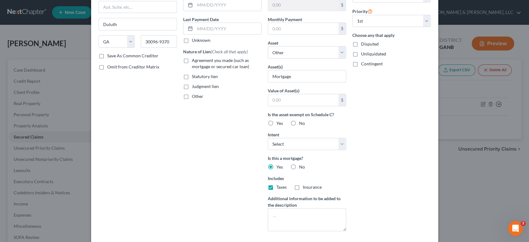
checkbox input "true"
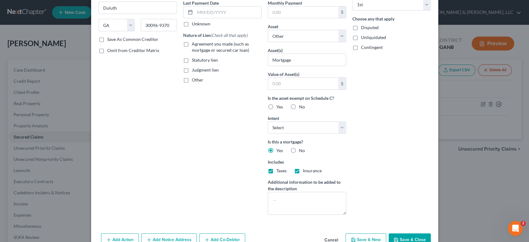
scroll to position [101, 0]
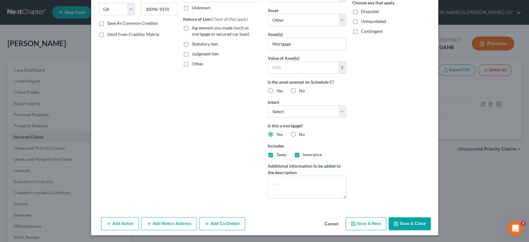
drag, startPoint x: 407, startPoint y: 221, endPoint x: 405, endPoint y: 217, distance: 4.7
click at [407, 220] on button "Save & Close" at bounding box center [410, 223] width 42 height 13
select select
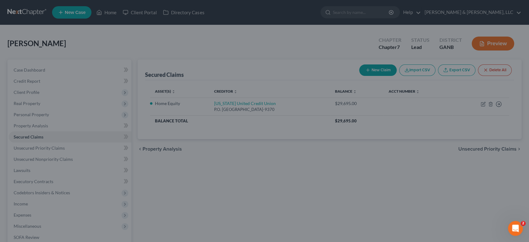
scroll to position [33, 0]
type input "0"
type input "0.00"
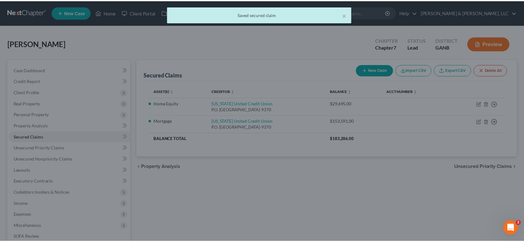
scroll to position [0, 0]
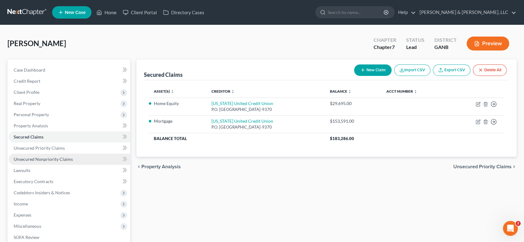
click at [39, 159] on span "Unsecured Nonpriority Claims" at bounding box center [43, 159] width 59 height 5
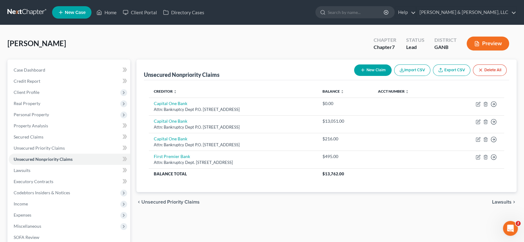
click at [370, 71] on button "New Claim" at bounding box center [373, 69] width 38 height 11
select select "2"
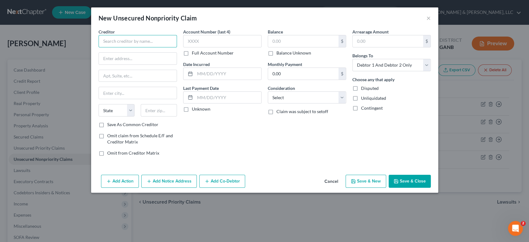
click at [131, 39] on input "text" at bounding box center [138, 41] width 78 height 12
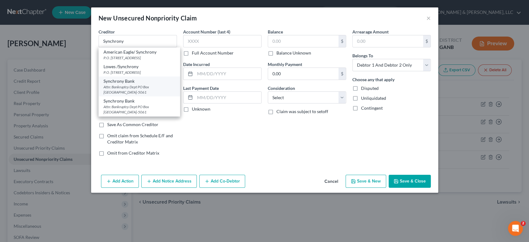
click at [129, 87] on div "Attn: Bankruptcy Dept PO Box [GEOGRAPHIC_DATA]-5061" at bounding box center [140, 89] width 72 height 11
type input "Synchrony Bank"
type input "Attn: Bankruptcy Dept"
type input "PO Box 965061"
type input "Orlando"
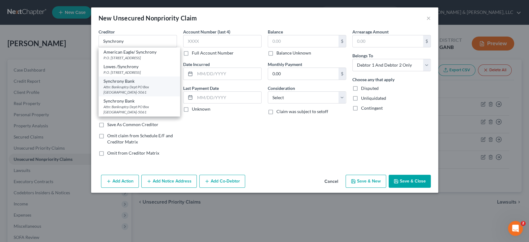
select select "9"
type input "32896-5061"
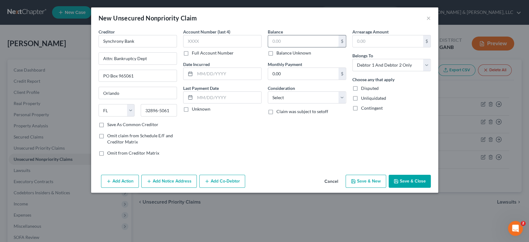
click at [294, 43] on input "text" at bounding box center [303, 41] width 70 height 12
type input "1,062.00"
click at [342, 96] on select "Select Cable / Satellite Services Collection Agency Credit Card Debt Debt Couns…" at bounding box center [307, 97] width 78 height 12
select select "14"
click at [268, 91] on select "Select Cable / Satellite Services Collection Agency Credit Card Debt Debt Couns…" at bounding box center [307, 97] width 78 height 12
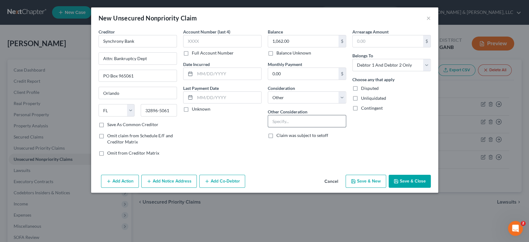
click at [285, 118] on input "text" at bounding box center [307, 121] width 78 height 12
type input "Sweetwater Sound Credit Card"
click at [427, 66] on select "Select Debtor 1 Only Debtor 2 Only Debtor 1 And Debtor 2 Only At Least One Of T…" at bounding box center [392, 65] width 78 height 12
click at [427, 65] on select "Select Debtor 1 Only Debtor 2 Only Debtor 1 And Debtor 2 Only At Least One Of T…" at bounding box center [392, 65] width 78 height 12
select select "0"
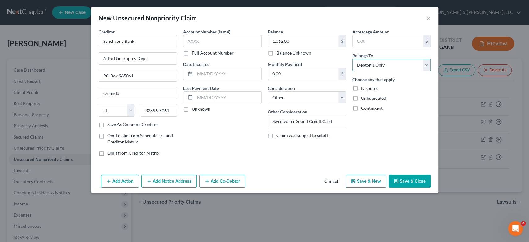
click at [353, 59] on select "Select Debtor 1 Only Debtor 2 Only Debtor 1 And Debtor 2 Only At Least One Of T…" at bounding box center [392, 65] width 78 height 12
click at [363, 179] on button "Save & New" at bounding box center [366, 181] width 41 height 13
select select "2"
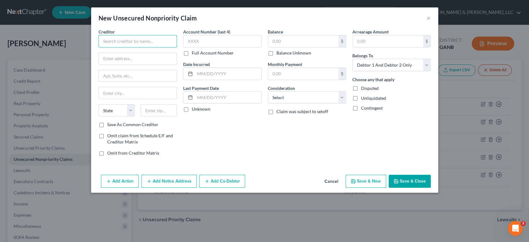
click at [132, 42] on input "text" at bounding box center [138, 41] width 78 height 12
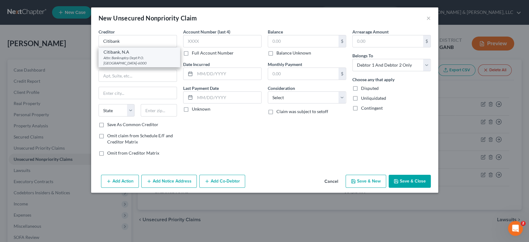
click at [136, 61] on div "Attn: Bankruptcy Dept P.O. [GEOGRAPHIC_DATA]-6000" at bounding box center [140, 60] width 72 height 11
type input "Citibank, N.A"
type input "Attn: Bankruptcy Dept"
type input "P.O. Box 6000"
type input "[GEOGRAPHIC_DATA]"
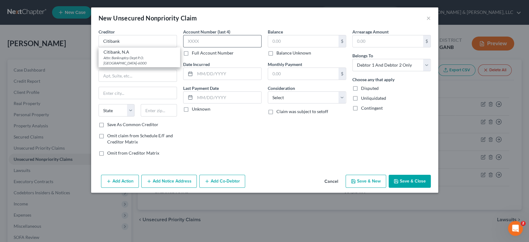
select select "43"
type input "57117-6000"
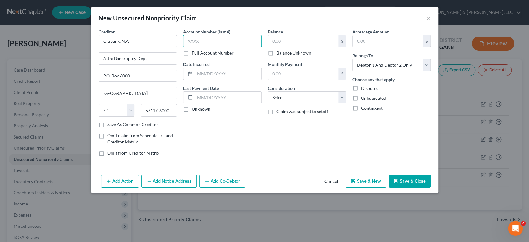
click at [224, 45] on input "text" at bounding box center [222, 41] width 78 height 12
click at [297, 40] on input "text" at bounding box center [303, 41] width 70 height 12
type input "1,187.00"
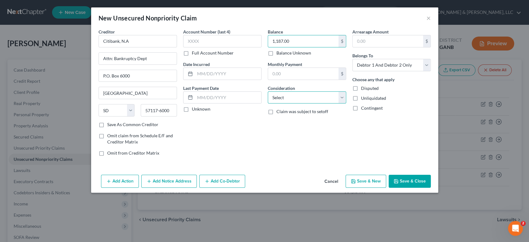
click at [340, 98] on select "Select Cable / Satellite Services Collection Agency Credit Card Debt Debt Couns…" at bounding box center [307, 97] width 78 height 12
select select "14"
click at [268, 91] on select "Select Cable / Satellite Services Collection Agency Credit Card Debt Debt Couns…" at bounding box center [307, 97] width 78 height 12
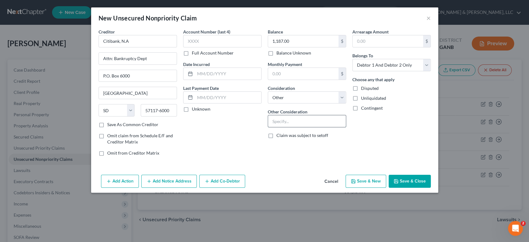
click at [290, 123] on input "text" at bounding box center [307, 121] width 78 height 12
type input "The Home Depot"
click at [428, 66] on select "Select Debtor 1 Only Debtor 2 Only Debtor 1 And Debtor 2 Only At Least One Of T…" at bounding box center [392, 65] width 78 height 12
click at [353, 59] on select "Select Debtor 1 Only Debtor 2 Only Debtor 1 And Debtor 2 Only At Least One Of T…" at bounding box center [392, 65] width 78 height 12
click at [372, 180] on button "Save & New" at bounding box center [366, 181] width 41 height 13
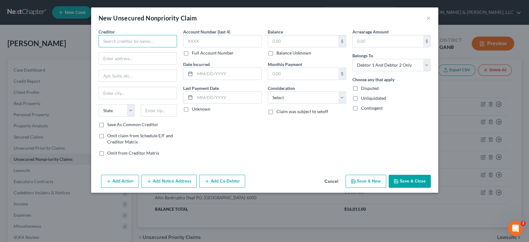
click at [147, 40] on input "text" at bounding box center [138, 41] width 78 height 12
click at [135, 44] on input "text" at bounding box center [138, 41] width 78 height 12
click at [427, 18] on button "×" at bounding box center [429, 17] width 4 height 7
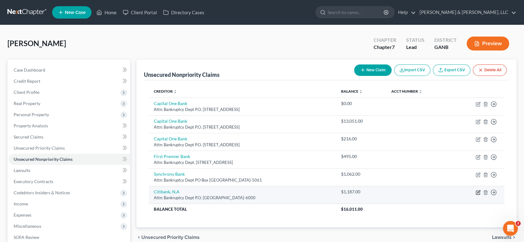
click at [477, 191] on icon "button" at bounding box center [478, 192] width 5 height 5
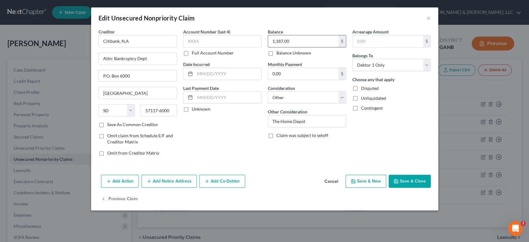
click at [308, 41] on input "1,187.00" at bounding box center [303, 41] width 70 height 12
click at [201, 40] on input "text" at bounding box center [222, 41] width 78 height 12
click at [404, 181] on button "Save & Close" at bounding box center [410, 181] width 42 height 13
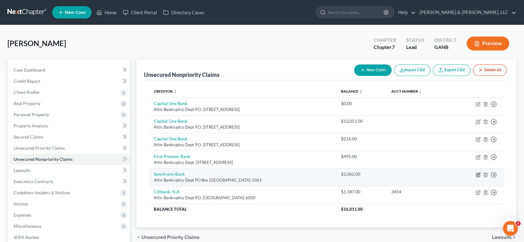
click at [480, 173] on icon "button" at bounding box center [478, 174] width 3 height 3
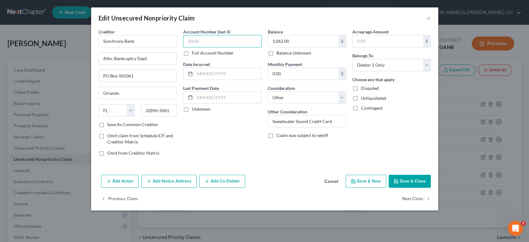
click at [215, 42] on input "text" at bounding box center [222, 41] width 78 height 12
click at [417, 180] on button "Save & Close" at bounding box center [410, 181] width 42 height 13
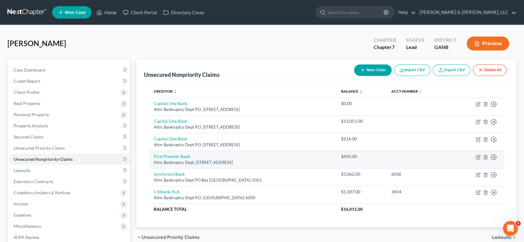
click at [478, 153] on td "Move to D Move to E Move to G Move to Notice Only" at bounding box center [477, 160] width 53 height 18
click at [479, 156] on icon "button" at bounding box center [478, 156] width 3 height 3
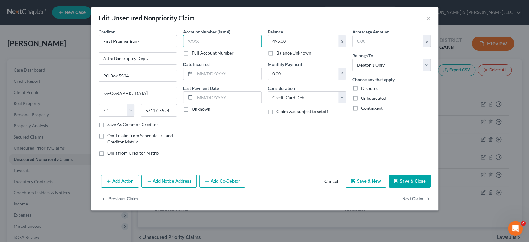
click at [215, 45] on input "text" at bounding box center [222, 41] width 78 height 12
click at [400, 178] on button "Save & Close" at bounding box center [410, 181] width 42 height 13
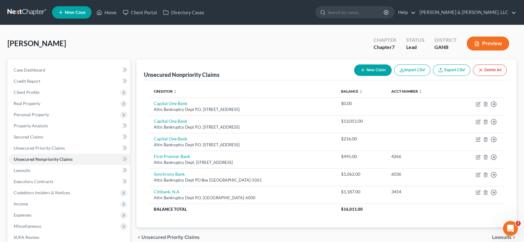
click at [375, 66] on button "New Claim" at bounding box center [373, 69] width 38 height 11
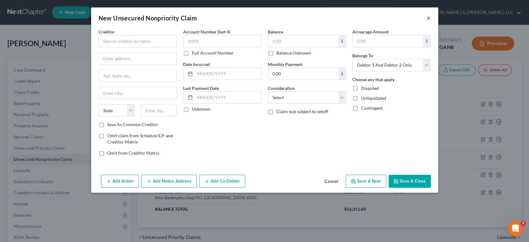
click at [430, 18] on button "×" at bounding box center [429, 17] width 4 height 7
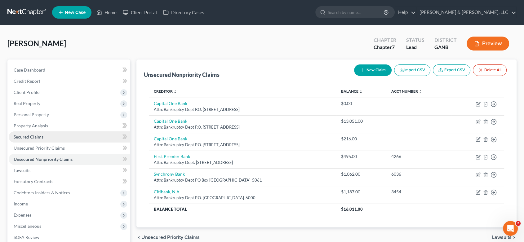
click at [31, 135] on span "Secured Claims" at bounding box center [29, 136] width 30 height 5
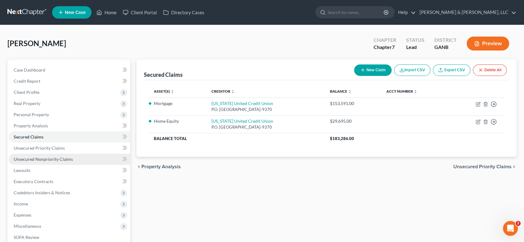
click at [54, 158] on span "Unsecured Nonpriority Claims" at bounding box center [43, 159] width 59 height 5
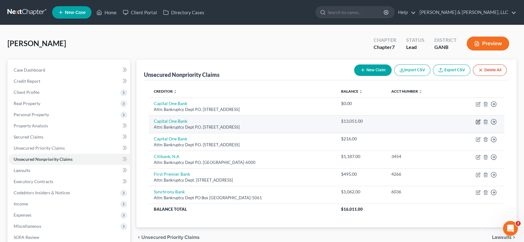
click at [479, 121] on icon "button" at bounding box center [478, 121] width 3 height 3
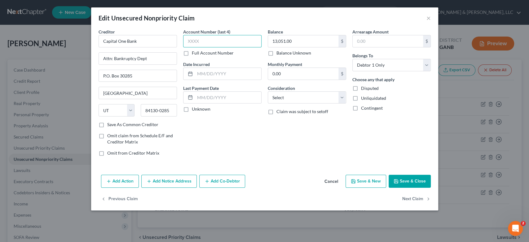
click at [209, 41] on input "text" at bounding box center [222, 41] width 78 height 12
click at [339, 96] on select "Select Cable / Satellite Services Collection Agency Credit Card Debt Debt Couns…" at bounding box center [307, 97] width 78 height 12
click at [268, 91] on select "Select Cable / Satellite Services Collection Agency Credit Card Debt Debt Couns…" at bounding box center [307, 97] width 78 height 12
click at [376, 181] on button "Save & New" at bounding box center [366, 181] width 41 height 13
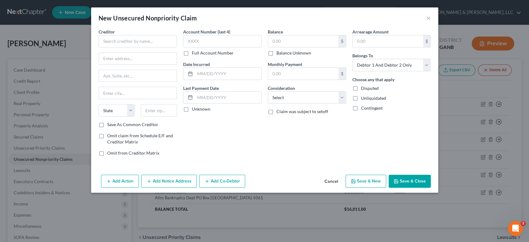
click at [431, 18] on div "New Unsecured Nonpriority Claim ×" at bounding box center [264, 17] width 347 height 21
click at [429, 19] on button "×" at bounding box center [429, 17] width 4 height 7
